Goal: Navigation & Orientation: Find specific page/section

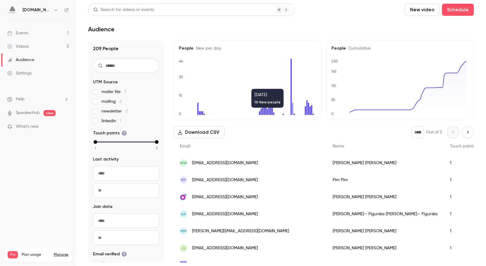
click at [27, 30] on div "Events" at bounding box center [17, 33] width 21 height 6
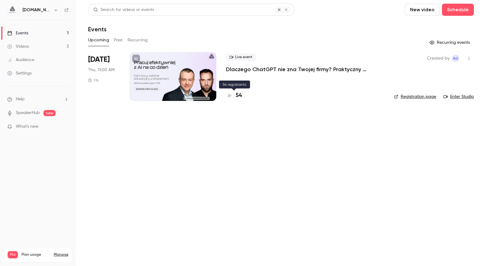
click at [239, 95] on h4 "54" at bounding box center [238, 95] width 6 height 8
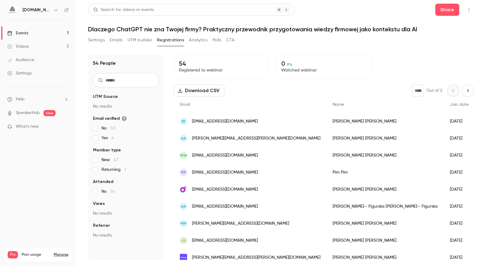
click at [50, 47] on link "Videos 3" at bounding box center [38, 46] width 76 height 13
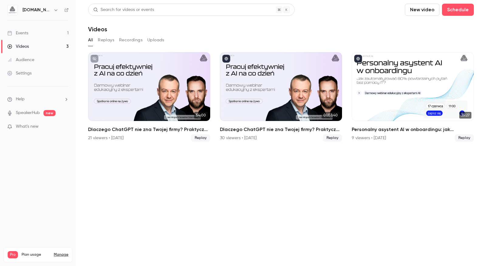
click at [41, 30] on link "Events 1" at bounding box center [38, 32] width 76 height 13
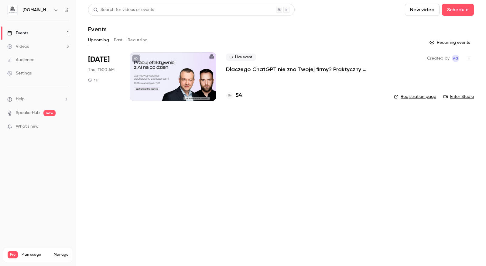
click at [118, 39] on button "Past" at bounding box center [118, 40] width 9 height 10
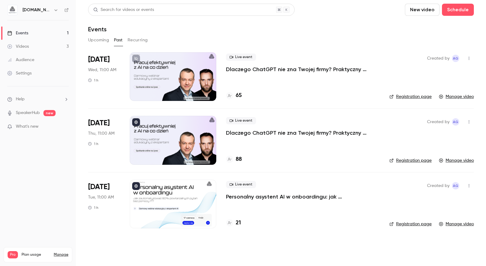
click at [97, 42] on button "Upcoming" at bounding box center [98, 40] width 21 height 10
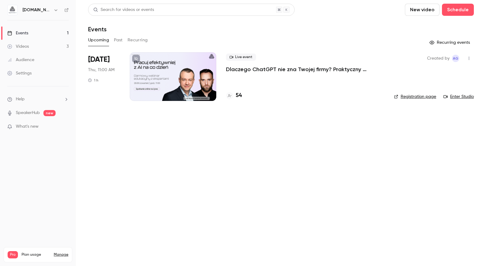
click at [116, 41] on button "Past" at bounding box center [118, 40] width 9 height 10
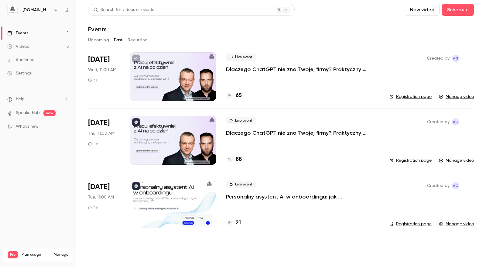
click at [102, 39] on button "Upcoming" at bounding box center [98, 40] width 21 height 10
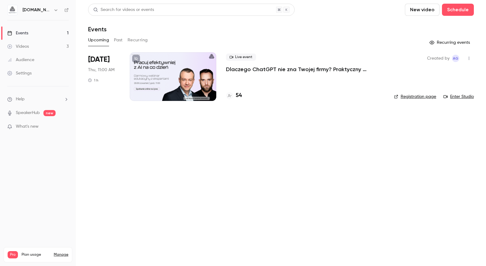
click at [241, 96] on h4 "54" at bounding box center [238, 95] width 6 height 8
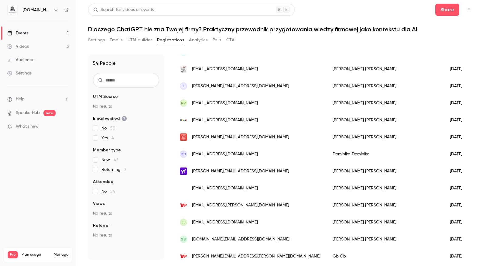
scroll to position [433, 0]
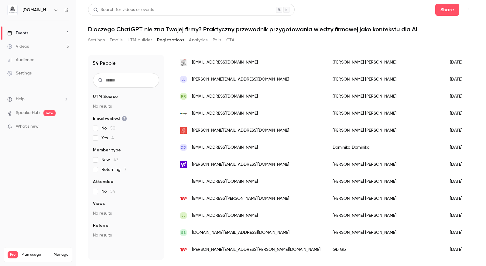
click at [57, 57] on link "Audience" at bounding box center [38, 59] width 76 height 13
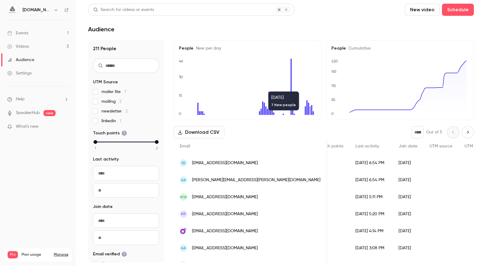
click at [24, 37] on link "Events 1" at bounding box center [38, 32] width 76 height 13
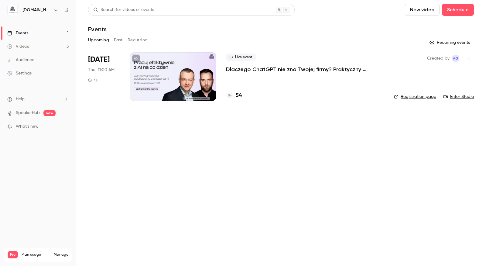
click at [121, 41] on button "Past" at bounding box center [118, 40] width 9 height 10
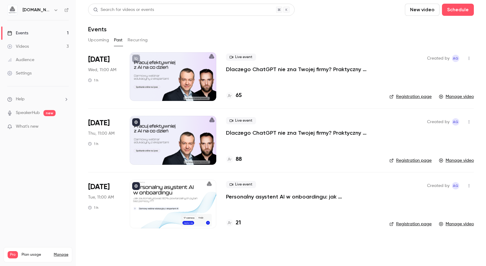
click at [29, 62] on div "Audience" at bounding box center [20, 60] width 27 height 6
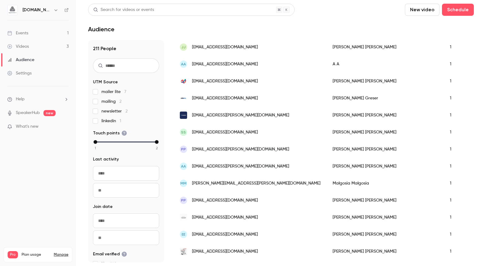
scroll to position [287, 0]
